Goal: Information Seeking & Learning: Check status

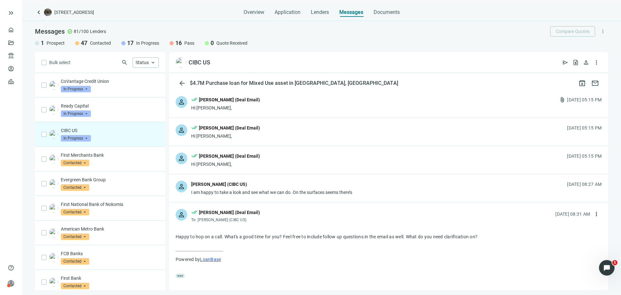
click at [41, 15] on span "keyboard_arrow_left" at bounding box center [39, 12] width 8 height 8
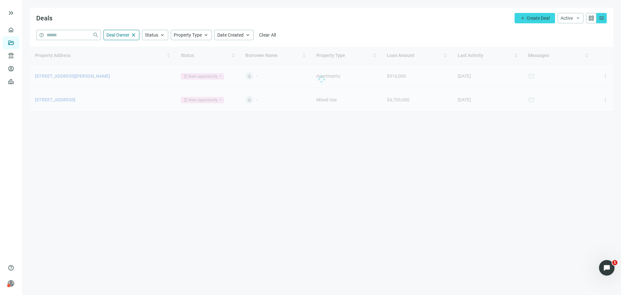
click at [88, 76] on div at bounding box center [322, 79] width 584 height 65
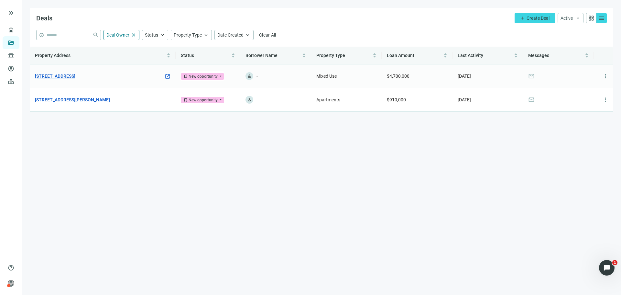
click at [75, 74] on link "[STREET_ADDRESS]" at bounding box center [55, 76] width 40 height 7
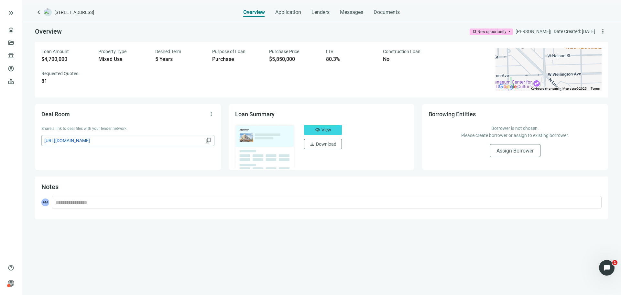
click at [39, 16] on span "keyboard_arrow_left" at bounding box center [39, 12] width 8 height 8
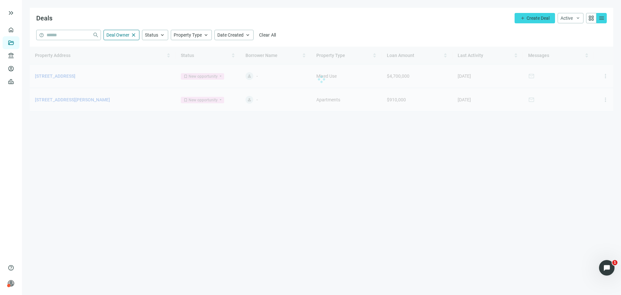
click at [72, 99] on div at bounding box center [322, 79] width 584 height 65
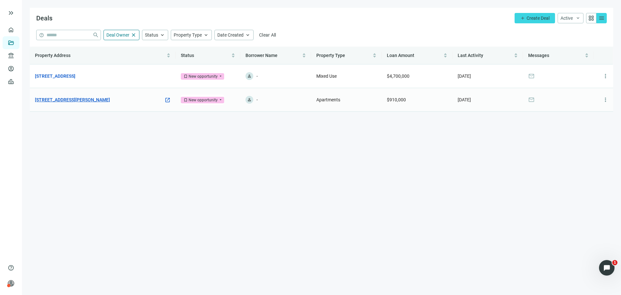
click at [94, 100] on link "[STREET_ADDRESS][PERSON_NAME]" at bounding box center [72, 99] width 75 height 7
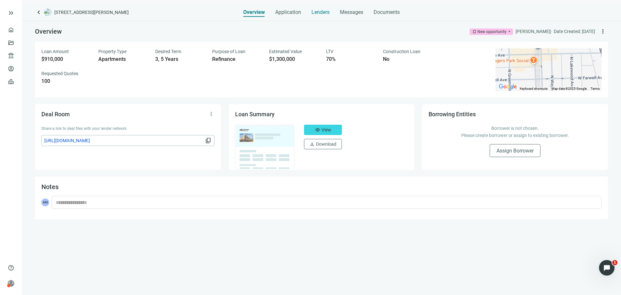
click at [318, 8] on div "Lenders" at bounding box center [321, 10] width 18 height 13
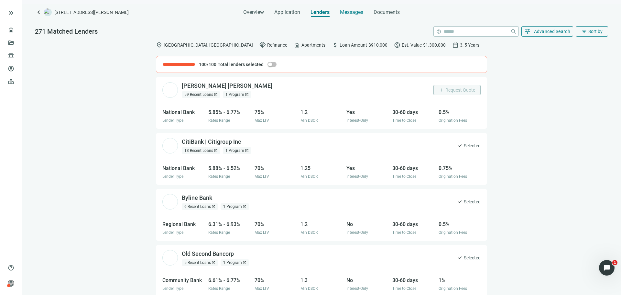
click at [359, 13] on span "Messages" at bounding box center [351, 12] width 23 height 6
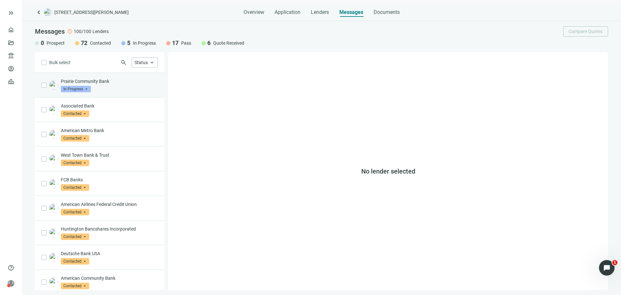
click at [138, 92] on div "Prairie Community Bank In Progress arrow_drop_down" at bounding box center [99, 85] width 129 height 25
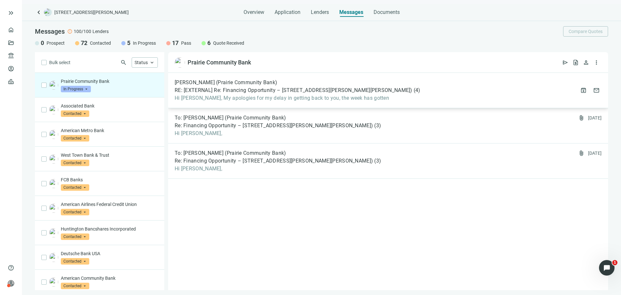
click at [265, 103] on div "[PERSON_NAME] (Prairie Community Bank) RE: [EXTERNAL] Re: Financing Opportunity…" at bounding box center [388, 90] width 440 height 35
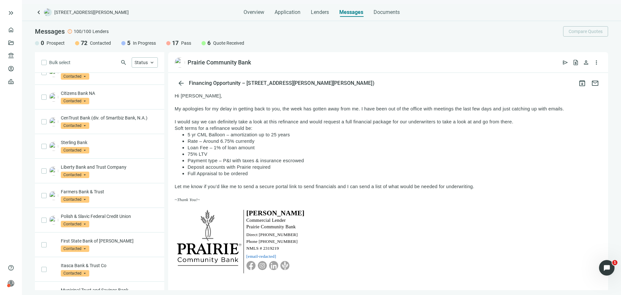
scroll to position [259, 0]
click at [150, 60] on span "keyboard_arrow_up" at bounding box center [152, 63] width 6 height 6
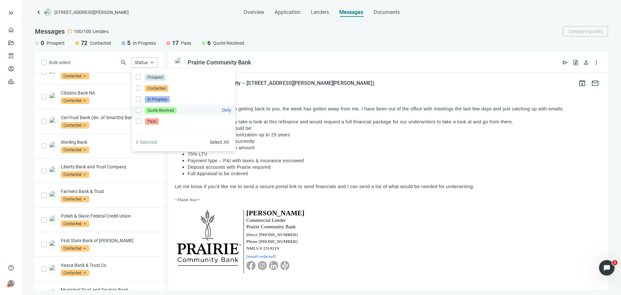
click at [165, 108] on span "Quote Received" at bounding box center [161, 110] width 32 height 6
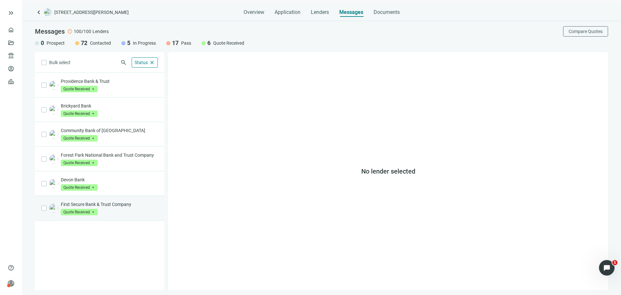
click at [123, 212] on div "First Secure Bank & Trust Company Quote Received arrow_drop_down" at bounding box center [109, 208] width 97 height 14
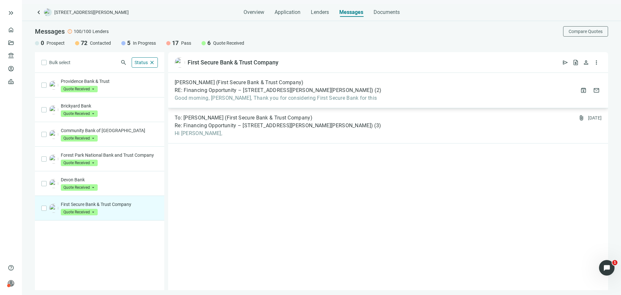
click at [237, 100] on span "Good morning, [PERSON_NAME], Thank you for considering First Secure Bank for th…" at bounding box center [278, 98] width 207 height 6
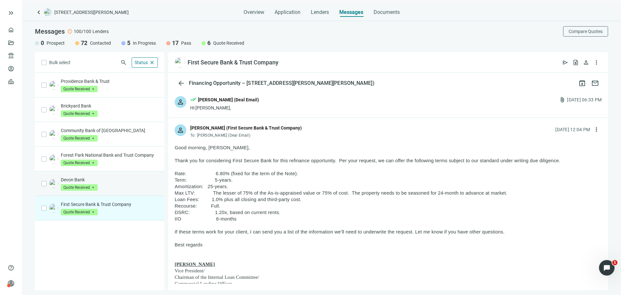
click at [159, 191] on div "Devon Bank Quote Received arrow_drop_down" at bounding box center [99, 183] width 129 height 25
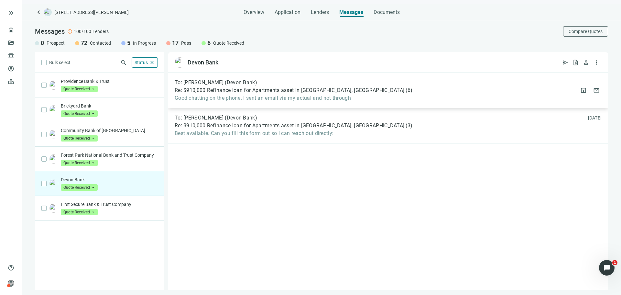
click at [243, 101] on span "Good chatting on the phone. I sent an email via my actual and not through" at bounding box center [294, 98] width 238 height 6
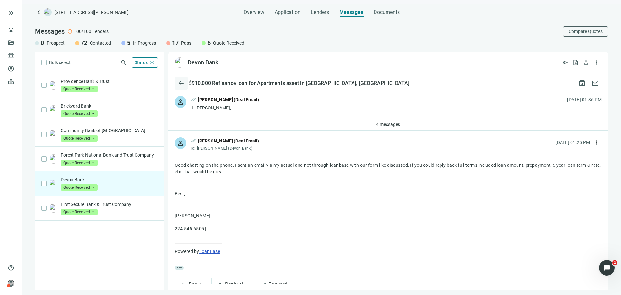
click at [181, 83] on span "arrow_back" at bounding box center [181, 83] width 8 height 8
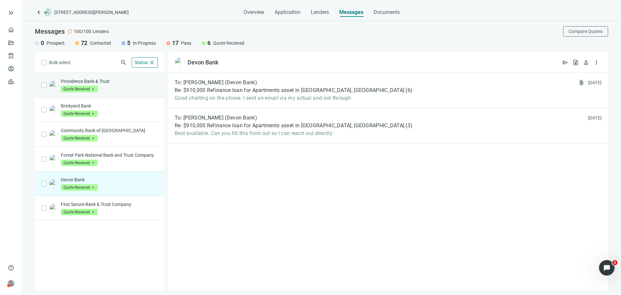
click at [131, 89] on div "Providence Bank & Trust Quote Received arrow_drop_down" at bounding box center [109, 85] width 97 height 14
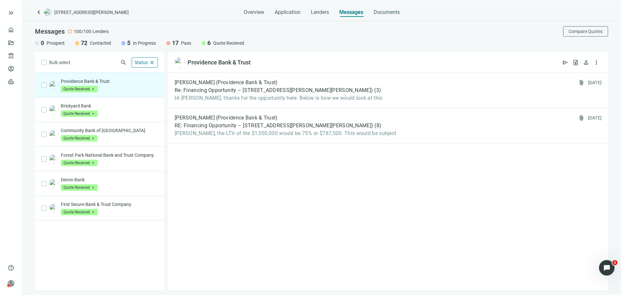
click at [41, 11] on span "keyboard_arrow_left" at bounding box center [39, 12] width 8 height 8
